Goal: Task Accomplishment & Management: Manage account settings

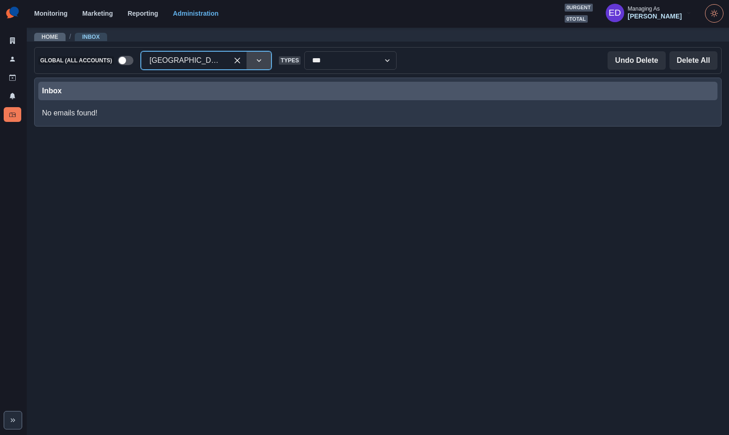
drag, startPoint x: 242, startPoint y: 61, endPoint x: 220, endPoint y: 63, distance: 22.3
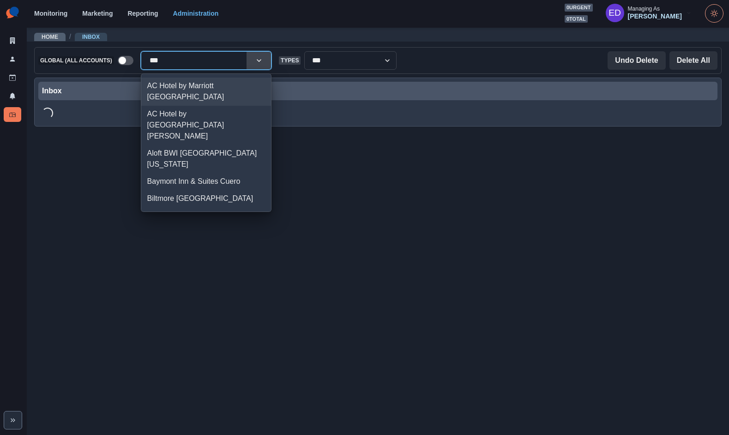
type input "****"
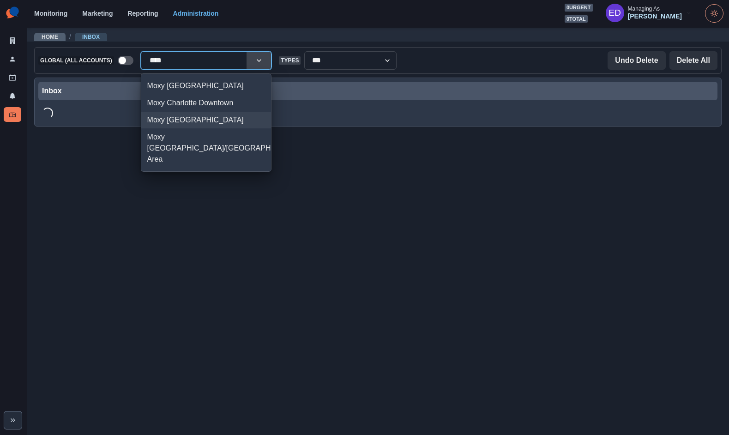
click at [192, 125] on div "Moxy [GEOGRAPHIC_DATA]" at bounding box center [206, 120] width 130 height 17
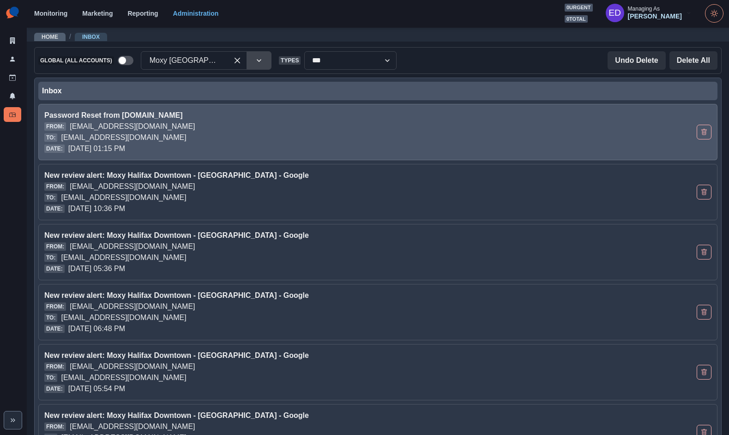
click at [186, 135] on p "[EMAIL_ADDRESS][DOMAIN_NAME]" at bounding box center [123, 137] width 125 height 11
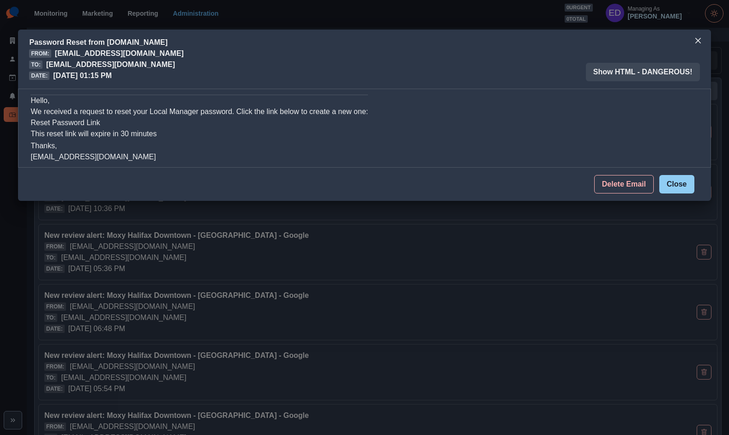
click at [610, 181] on button "Delete Email" at bounding box center [624, 184] width 60 height 18
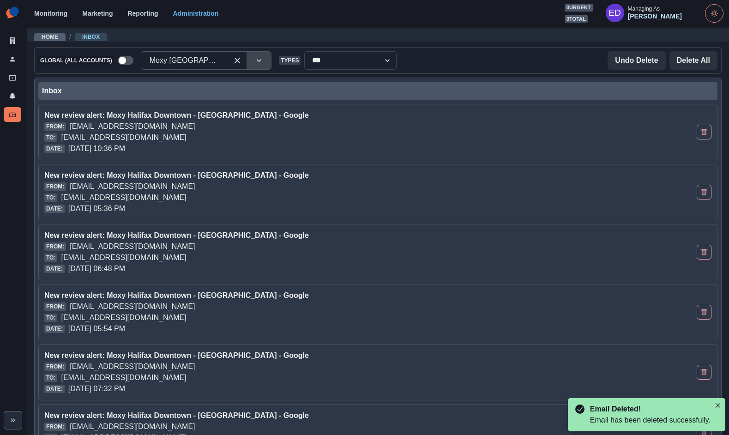
click at [195, 56] on div at bounding box center [185, 60] width 70 height 13
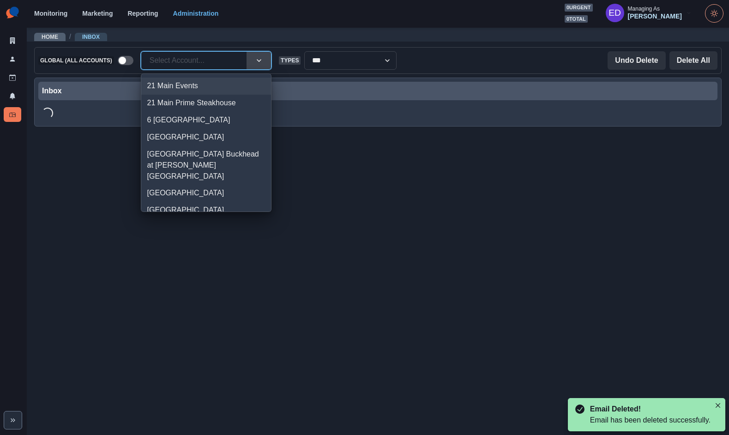
click at [237, 58] on div at bounding box center [194, 60] width 89 height 13
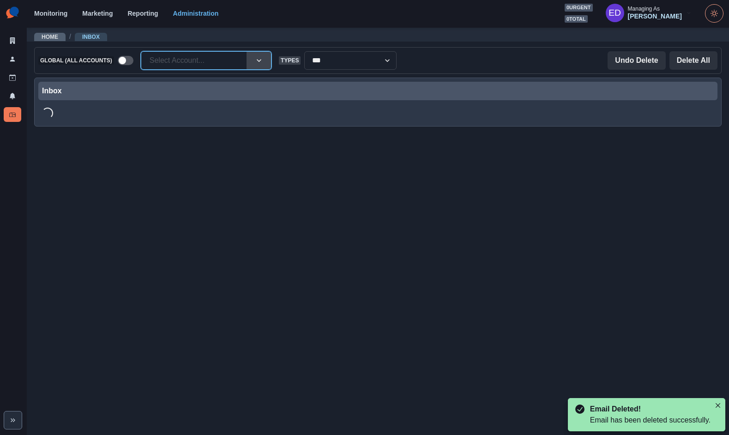
click at [190, 61] on div at bounding box center [194, 60] width 89 height 13
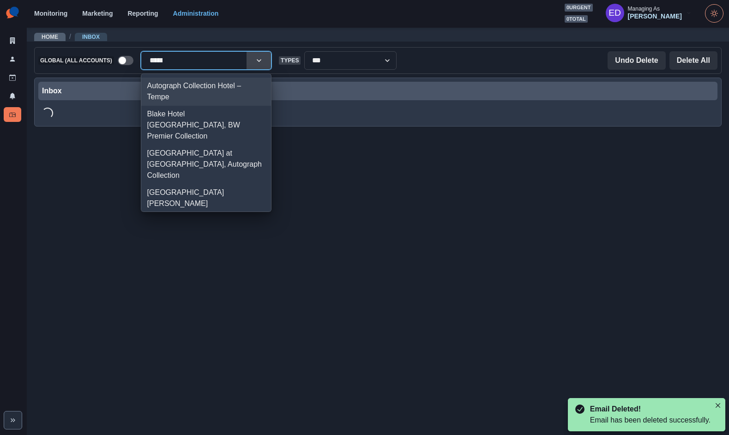
type input "******"
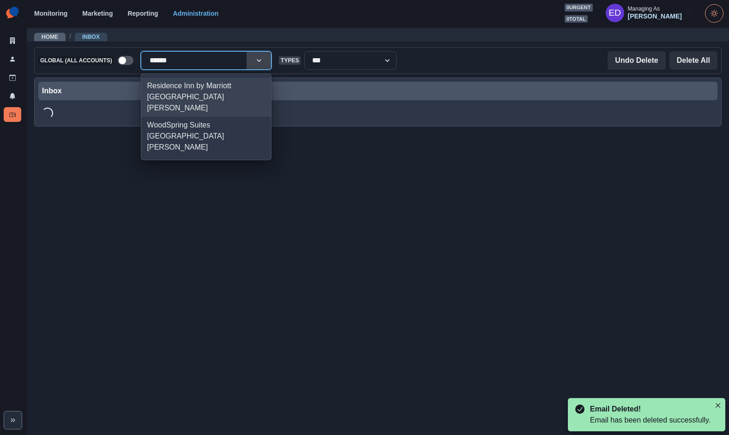
click at [189, 80] on div "Residence Inn by Marriott [GEOGRAPHIC_DATA][PERSON_NAME]" at bounding box center [206, 97] width 130 height 39
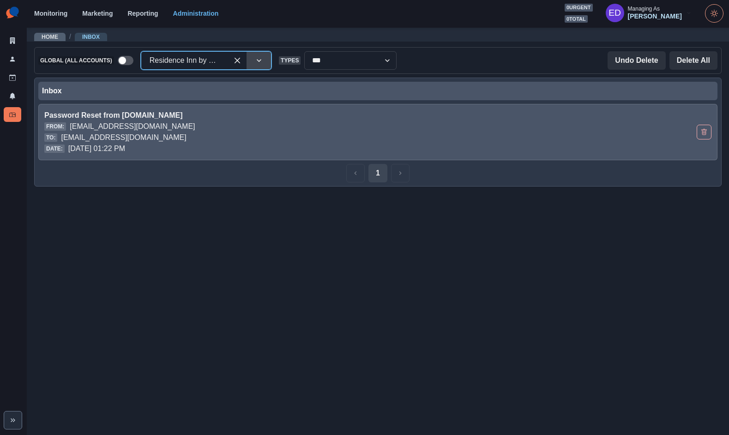
click at [186, 132] on p "[EMAIL_ADDRESS][DOMAIN_NAME]" at bounding box center [123, 137] width 125 height 11
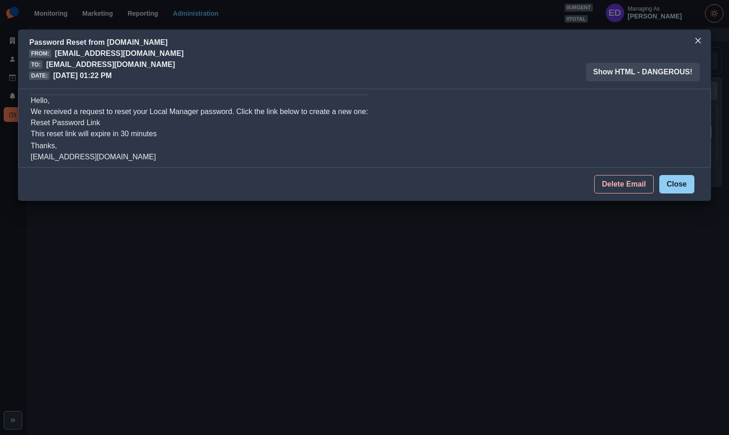
drag, startPoint x: 77, startPoint y: 126, endPoint x: 81, endPoint y: 124, distance: 5.0
drag, startPoint x: 640, startPoint y: 182, endPoint x: 330, endPoint y: 91, distance: 322.8
click at [640, 182] on button "Delete Email" at bounding box center [624, 184] width 60 height 18
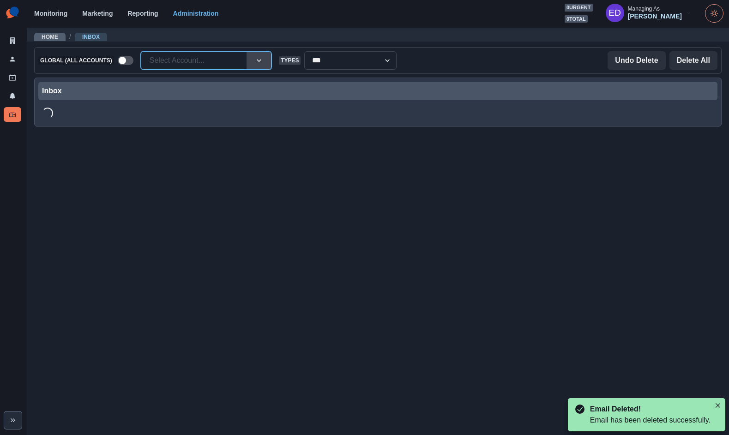
click at [193, 62] on div at bounding box center [194, 60] width 89 height 13
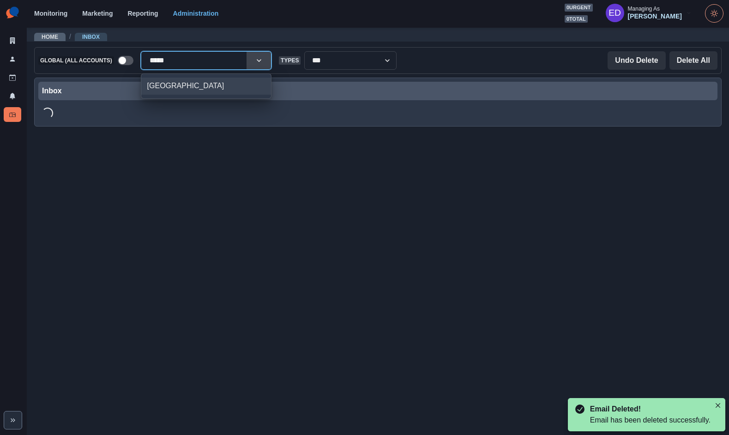
type input "******"
click at [188, 83] on div "[GEOGRAPHIC_DATA]" at bounding box center [206, 86] width 130 height 17
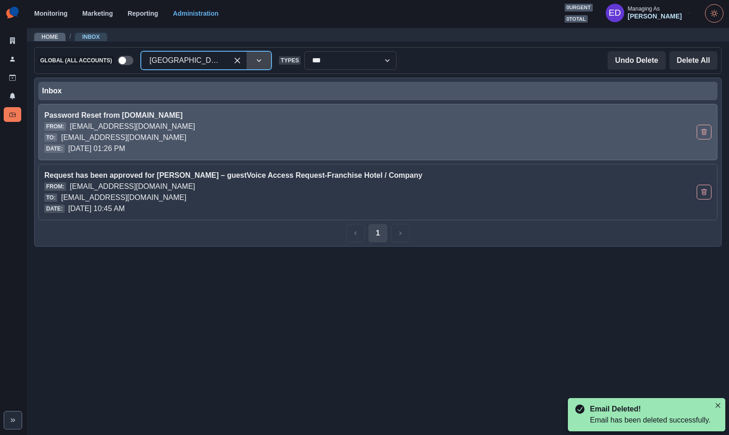
click at [328, 123] on div "From: [EMAIL_ADDRESS][DOMAIN_NAME]" at bounding box center [311, 126] width 534 height 11
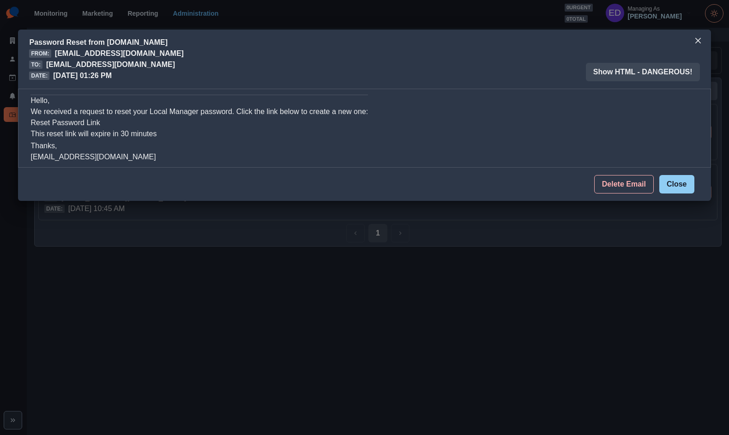
drag, startPoint x: 618, startPoint y: 190, endPoint x: 517, endPoint y: 154, distance: 107.0
click at [618, 190] on button "Delete Email" at bounding box center [624, 184] width 60 height 18
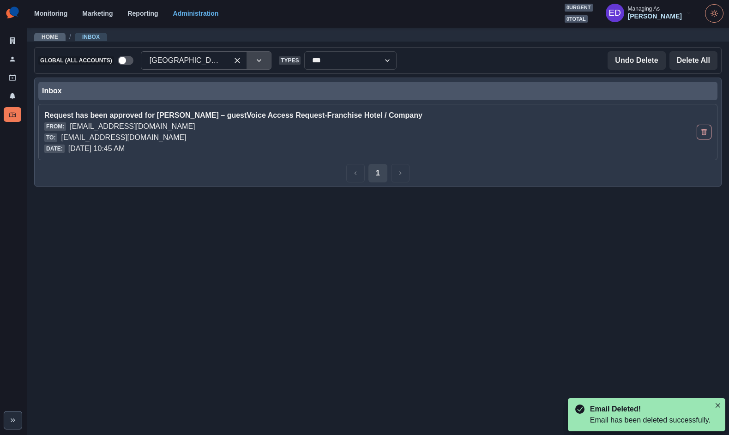
drag, startPoint x: 223, startPoint y: 57, endPoint x: 195, endPoint y: 62, distance: 28.2
click at [223, 57] on div "[GEOGRAPHIC_DATA]" at bounding box center [184, 60] width 87 height 15
click at [195, 62] on div at bounding box center [185, 60] width 70 height 13
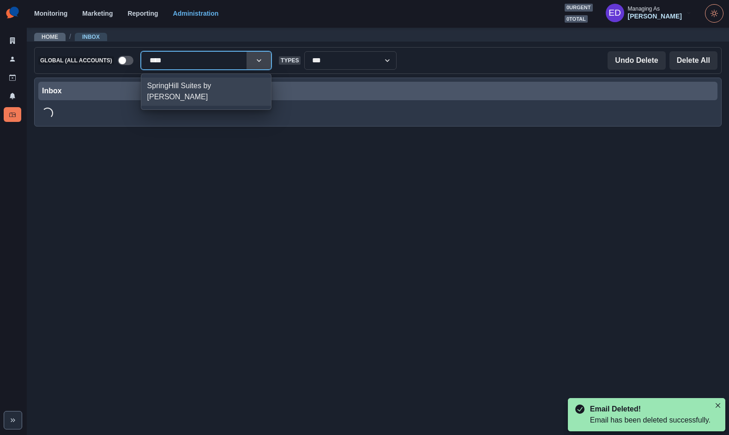
type input "*****"
click at [188, 89] on div "SpringHill Suites by [PERSON_NAME]" at bounding box center [206, 92] width 130 height 28
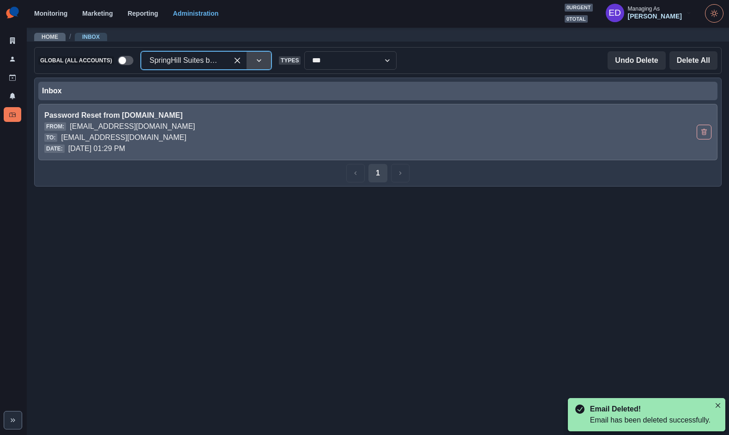
click at [186, 134] on p "[EMAIL_ADDRESS][DOMAIN_NAME]" at bounding box center [123, 137] width 125 height 11
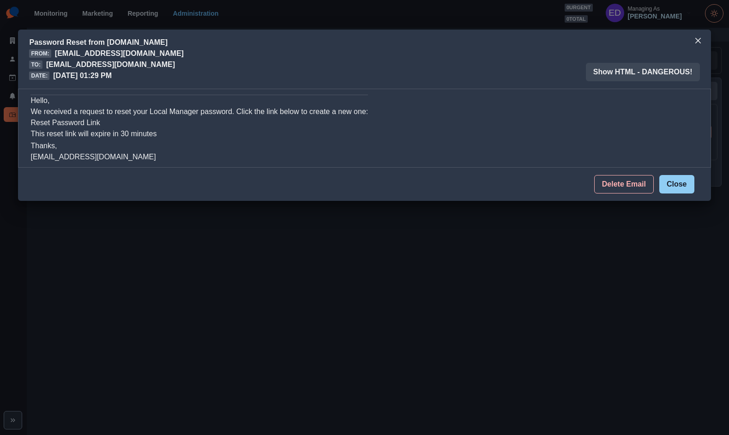
drag, startPoint x: 611, startPoint y: 182, endPoint x: 425, endPoint y: 149, distance: 189.4
click at [611, 182] on button "Delete Email" at bounding box center [624, 184] width 60 height 18
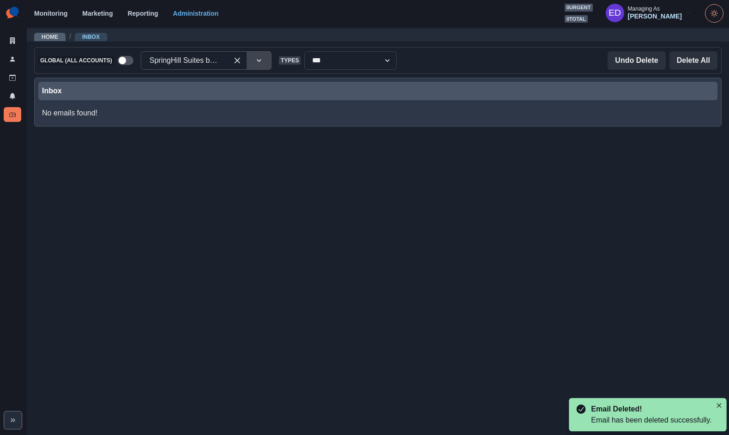
drag, startPoint x: 221, startPoint y: 62, endPoint x: 239, endPoint y: 60, distance: 17.7
click at [222, 62] on div "SpringHill Suites by [PERSON_NAME]" at bounding box center [184, 60] width 87 height 15
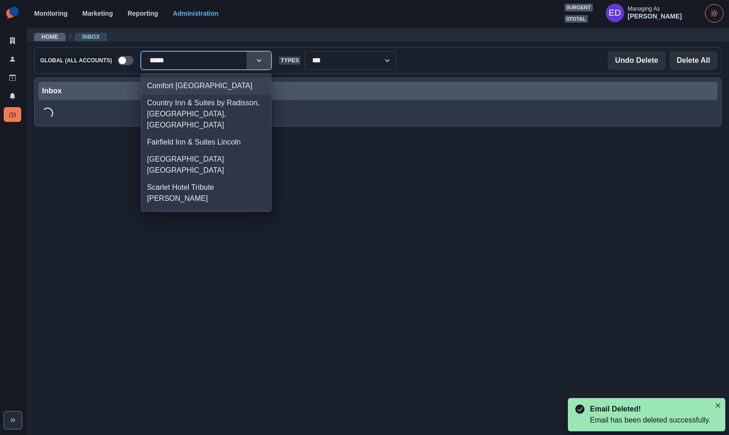
type input "******"
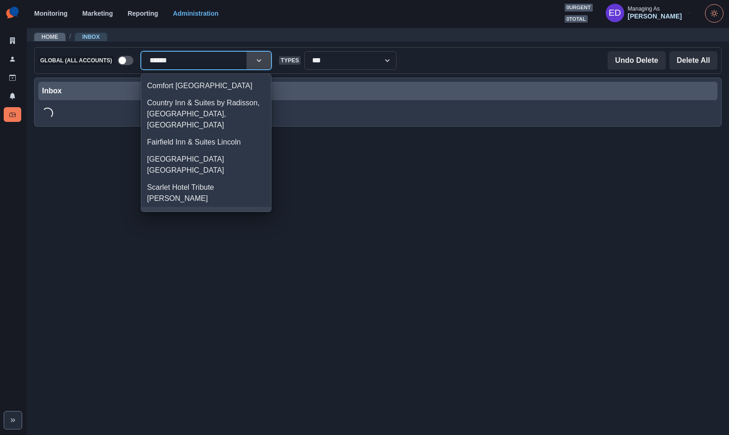
click at [225, 207] on div "SpringHill Suites by [GEOGRAPHIC_DATA]" at bounding box center [206, 221] width 130 height 28
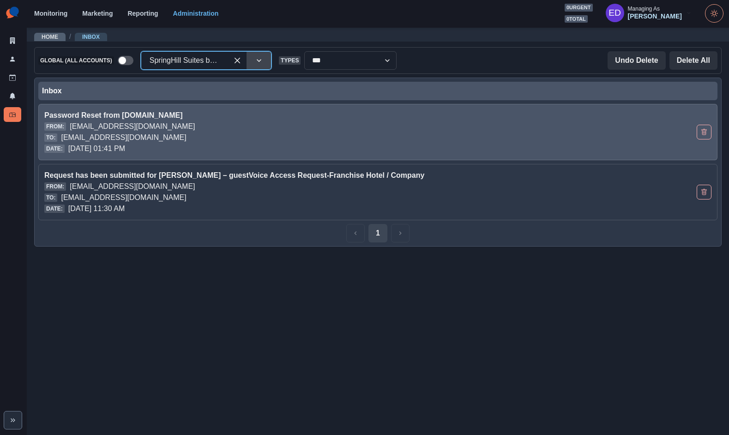
click at [254, 129] on div "From: [EMAIL_ADDRESS][DOMAIN_NAME]" at bounding box center [311, 126] width 534 height 11
